Goal: Task Accomplishment & Management: Use online tool/utility

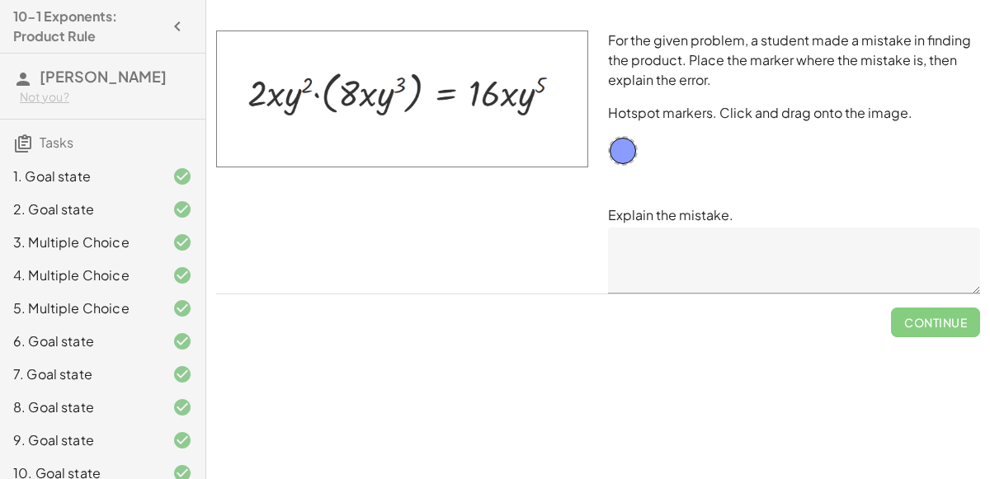
scroll to position [82, 0]
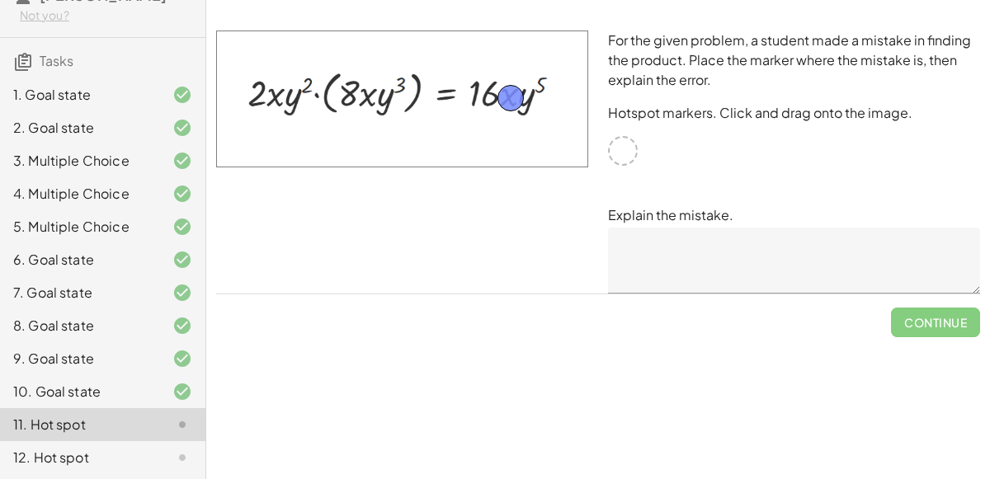
drag, startPoint x: 615, startPoint y: 153, endPoint x: 503, endPoint y: 101, distance: 124.0
click at [644, 252] on textarea at bounding box center [794, 261] width 372 height 66
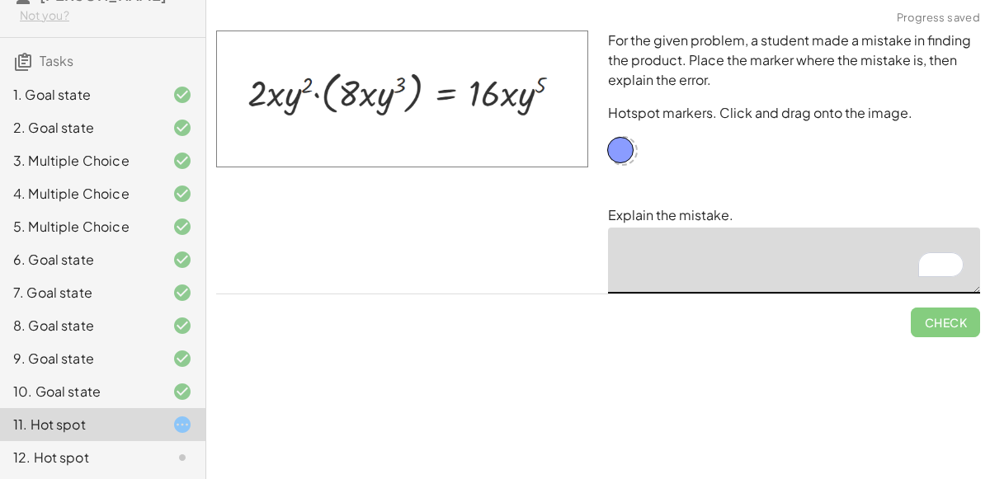
drag, startPoint x: 509, startPoint y: 99, endPoint x: 619, endPoint y: 151, distance: 121.4
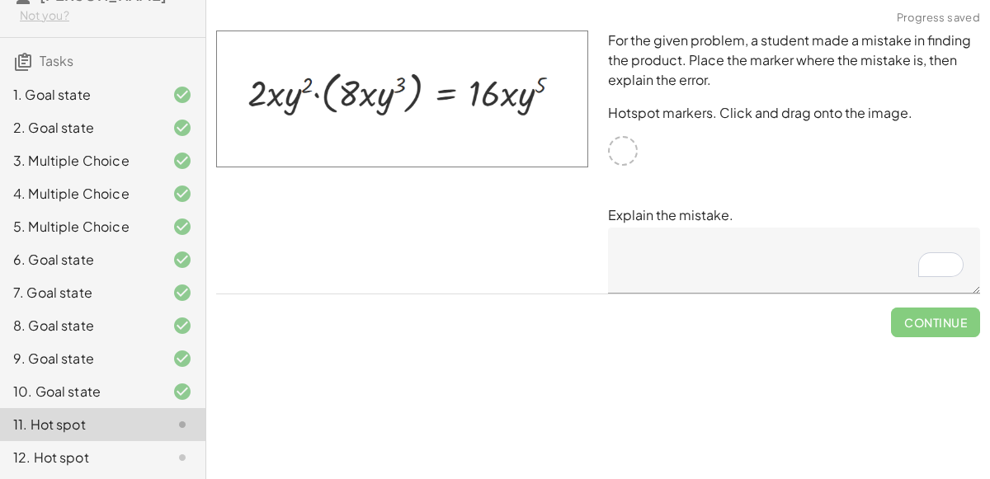
drag, startPoint x: 624, startPoint y: 153, endPoint x: 600, endPoint y: 157, distance: 24.3
click at [600, 157] on div "For the given problem, a student made a mistake in finding the product. Place t…" at bounding box center [794, 162] width 392 height 283
click at [647, 151] on div "For the given problem, a student made a mistake in finding the product. Place t…" at bounding box center [794, 162] width 392 height 283
click at [593, 141] on div at bounding box center [402, 162] width 392 height 283
click at [149, 441] on div "10. Goal state" at bounding box center [102, 457] width 205 height 33
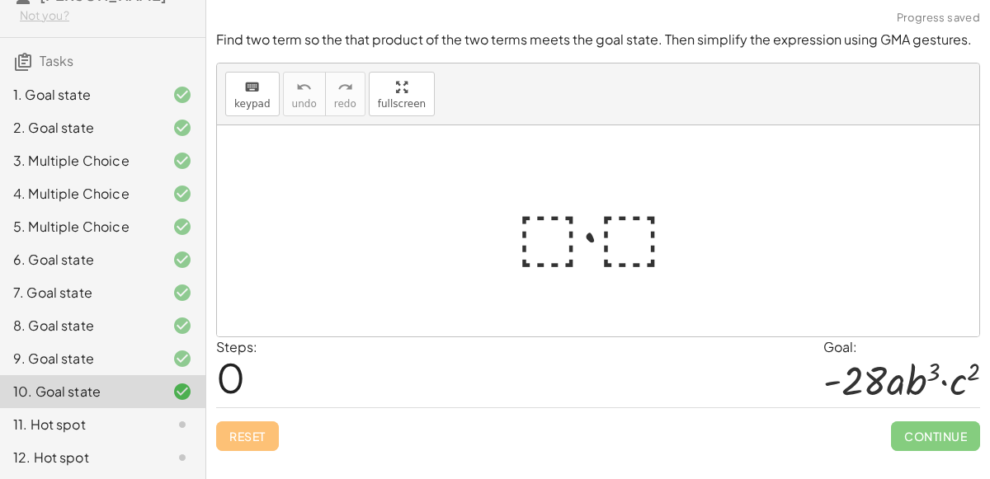
click at [117, 427] on div "11. Hot spot" at bounding box center [79, 425] width 133 height 20
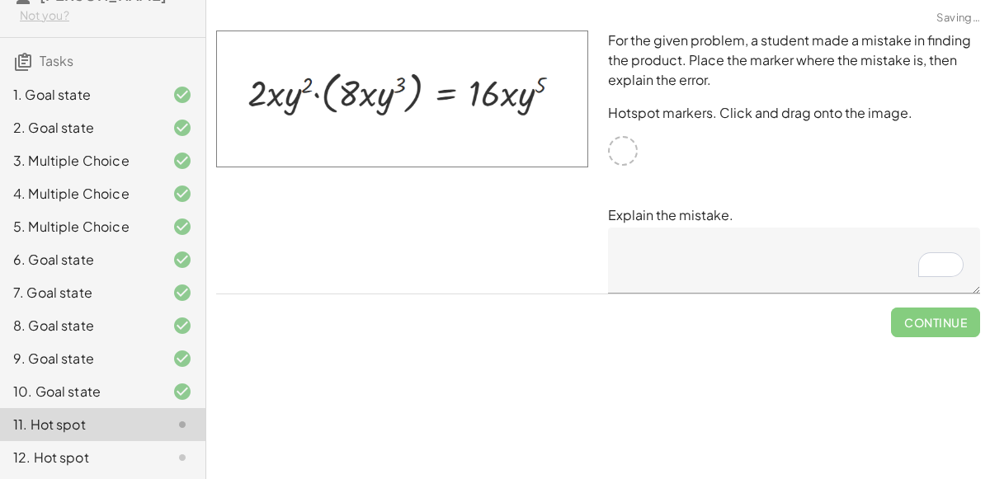
click at [117, 427] on div "11. Hot spot" at bounding box center [79, 425] width 133 height 20
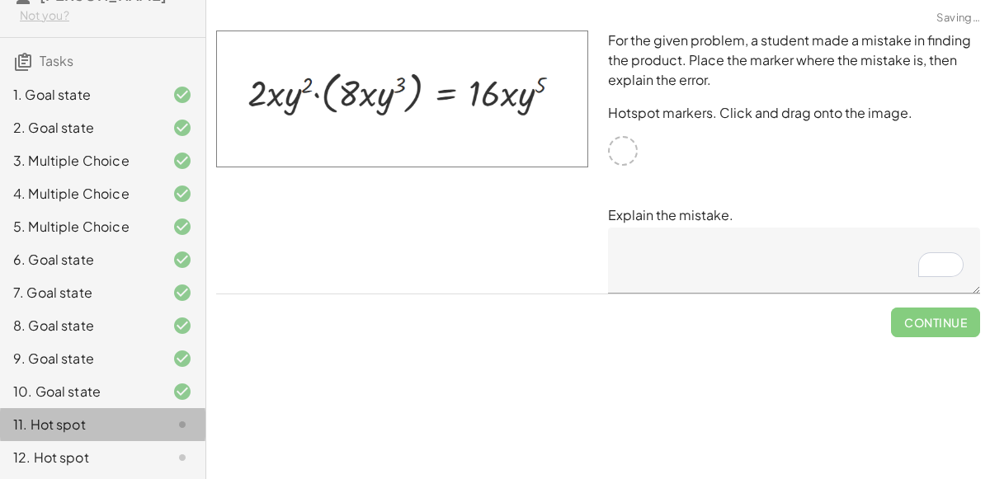
click at [117, 427] on div "11. Hot spot" at bounding box center [79, 425] width 133 height 20
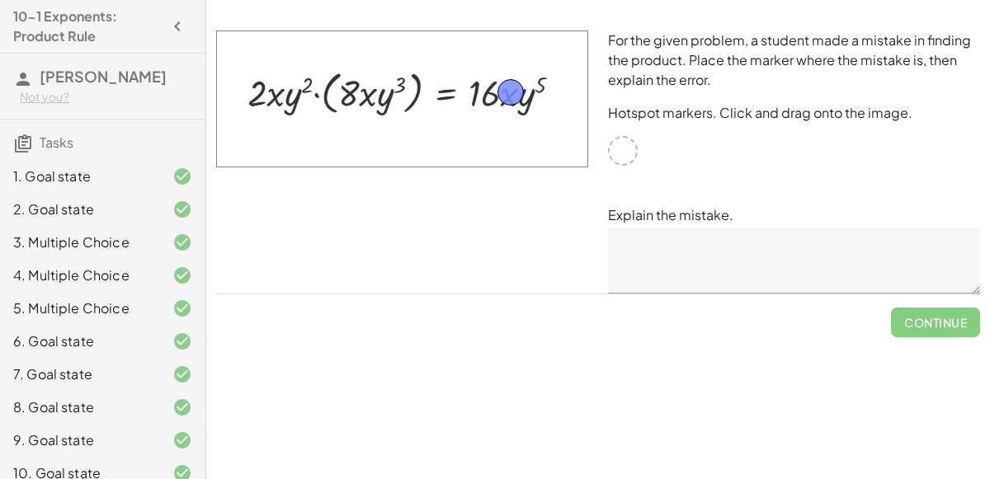
drag, startPoint x: 627, startPoint y: 151, endPoint x: 515, endPoint y: 92, distance: 126.6
click at [658, 248] on textarea at bounding box center [794, 261] width 372 height 66
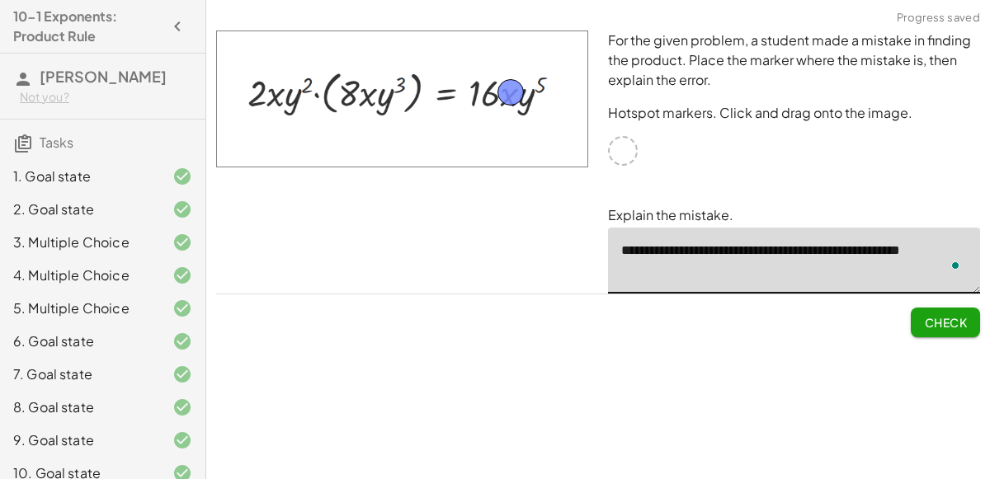
click at [938, 323] on span "Check" at bounding box center [945, 322] width 43 height 15
type textarea "**********"
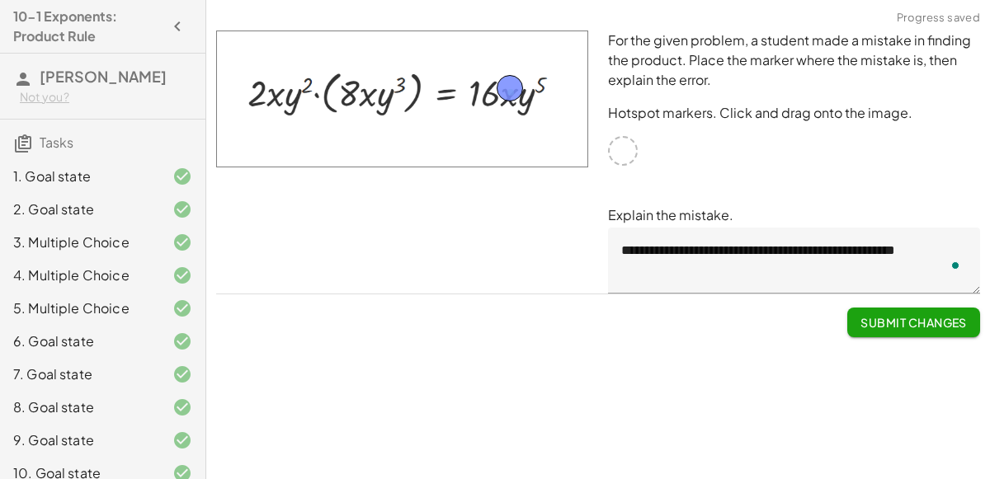
drag, startPoint x: 512, startPoint y: 96, endPoint x: 512, endPoint y: 85, distance: 10.7
click at [878, 332] on button "Submit Changes" at bounding box center [913, 323] width 133 height 30
click at [925, 324] on span "Continue" at bounding box center [935, 322] width 63 height 15
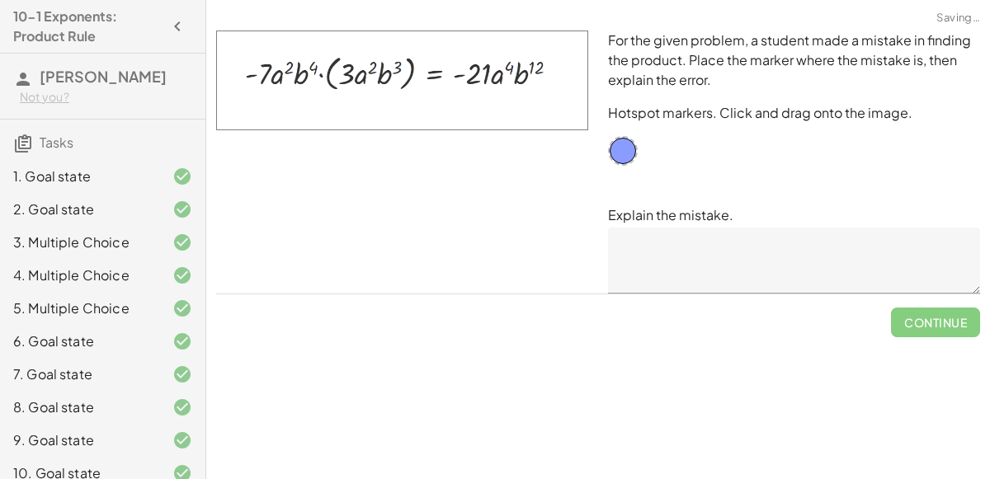
scroll to position [82, 0]
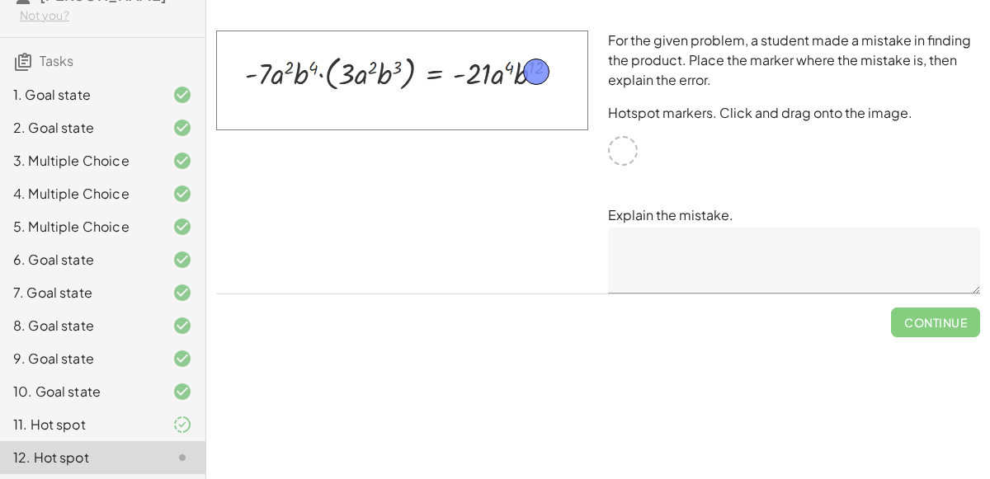
drag, startPoint x: 620, startPoint y: 155, endPoint x: 533, endPoint y: 77, distance: 117.4
drag, startPoint x: 533, startPoint y: 77, endPoint x: 535, endPoint y: 67, distance: 10.2
click at [692, 251] on textarea at bounding box center [794, 261] width 372 height 66
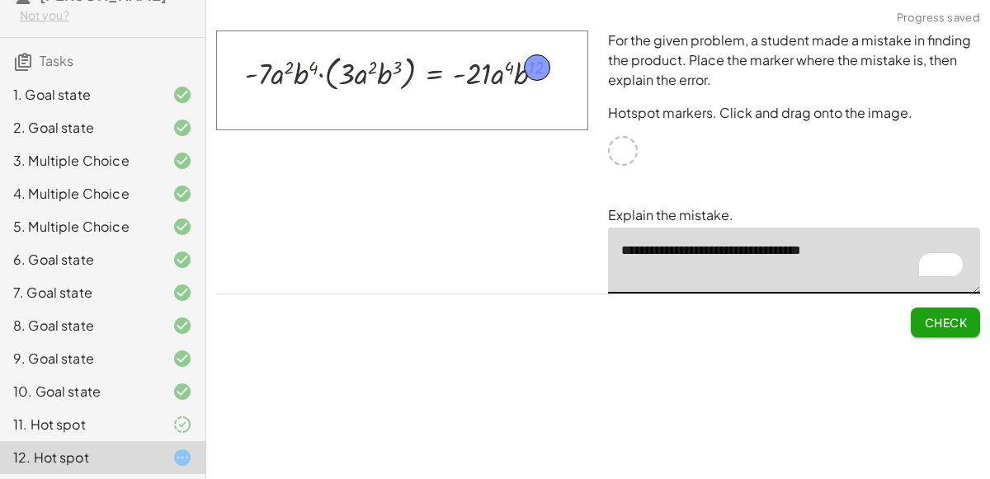
click at [924, 320] on span "Check" at bounding box center [945, 322] width 43 height 15
type textarea "**********"
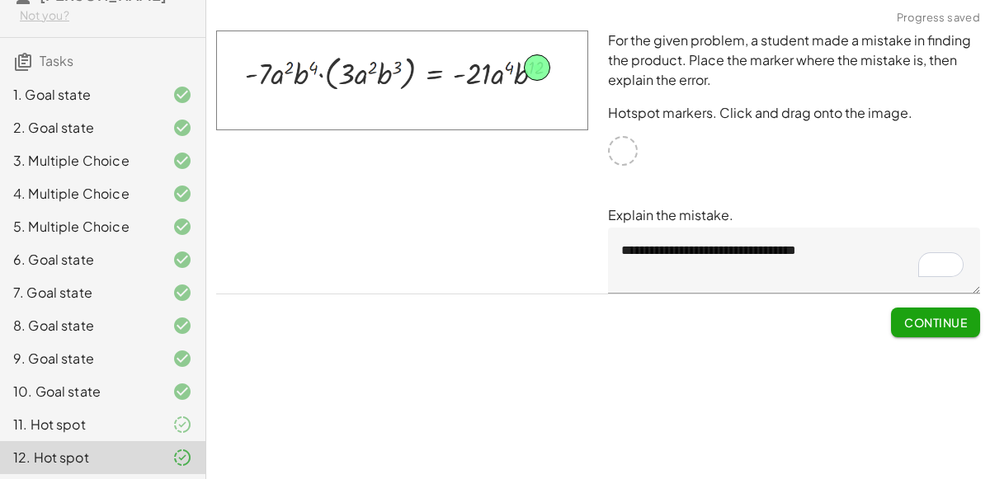
click at [945, 315] on span "Continue" at bounding box center [935, 322] width 63 height 15
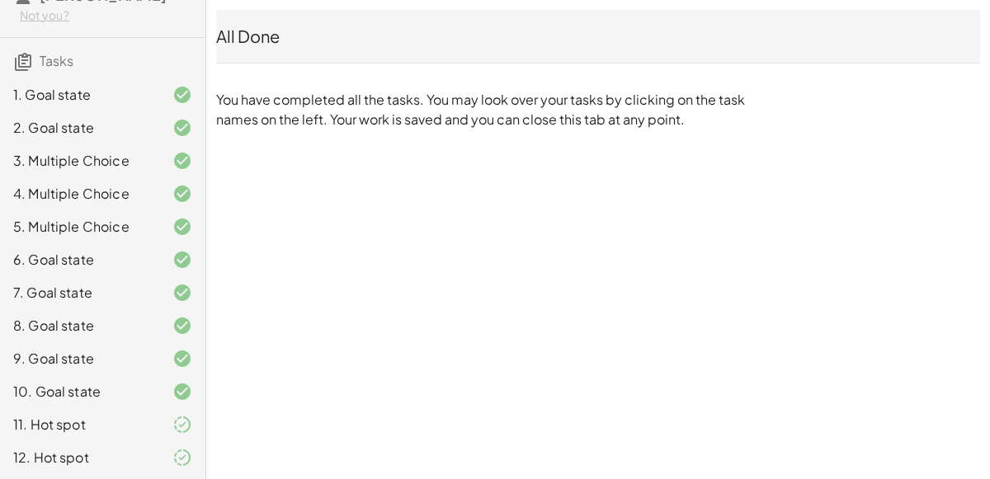
scroll to position [0, 0]
